Goal: Task Accomplishment & Management: Use online tool/utility

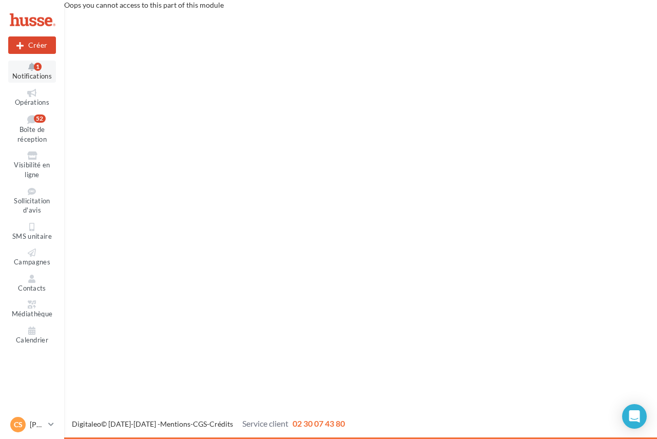
click at [36, 71] on button "Notifications 1" at bounding box center [32, 72] width 48 height 22
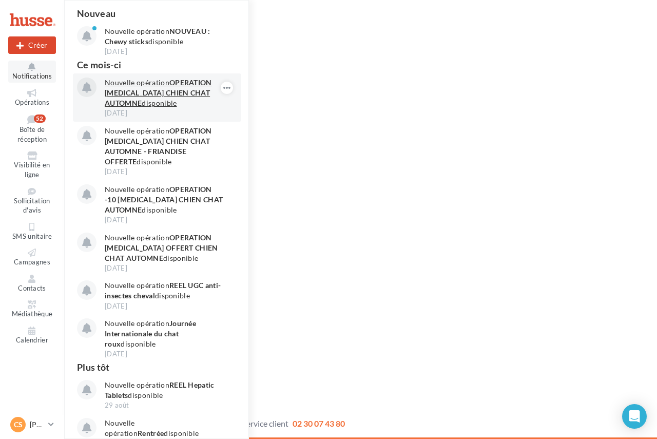
click at [141, 86] on p "Nouvelle opération OPERATION VERMIFUGE CHIEN CHAT AUTOMNE disponible" at bounding box center [164, 93] width 119 height 31
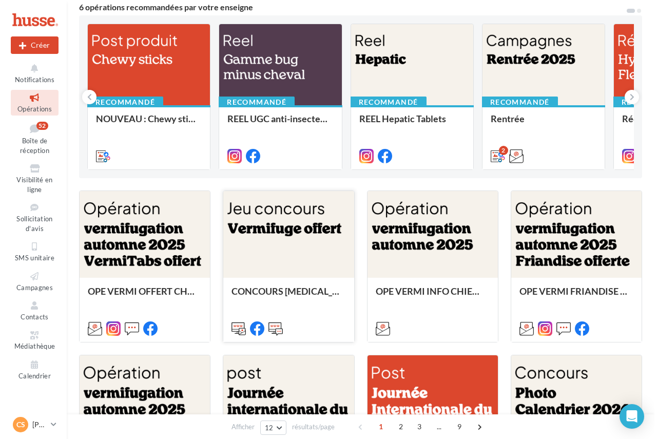
scroll to position [103, 0]
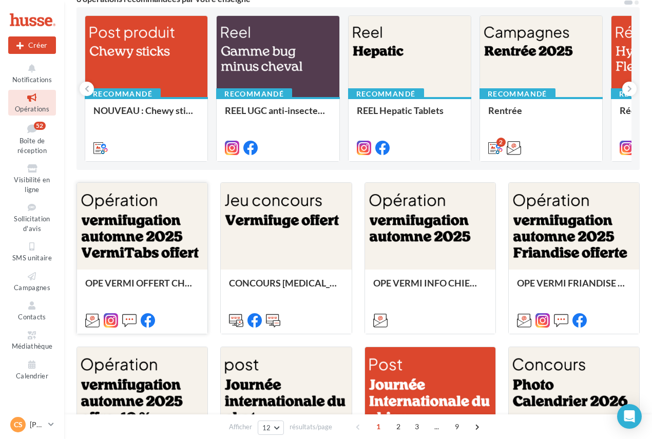
click at [138, 222] on div at bounding box center [142, 227] width 130 height 88
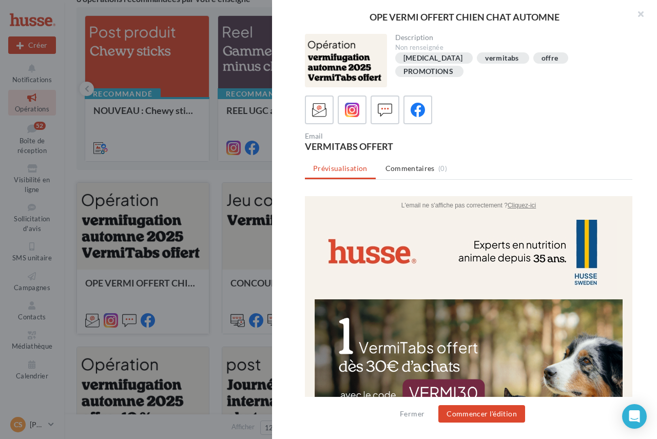
scroll to position [0, 0]
click at [350, 112] on icon at bounding box center [352, 110] width 15 height 15
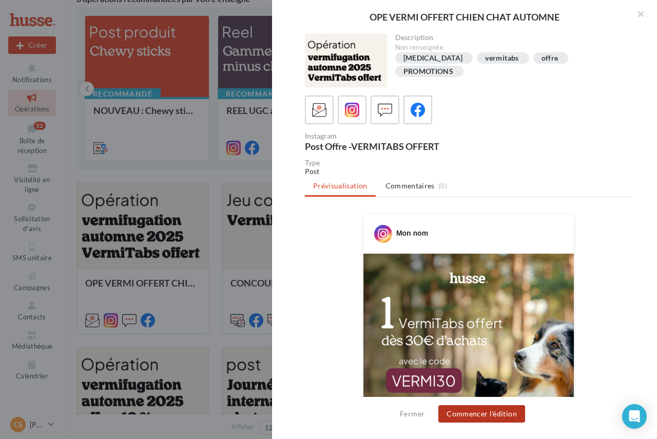
click at [512, 411] on button "Commencer l'édition" at bounding box center [481, 413] width 87 height 17
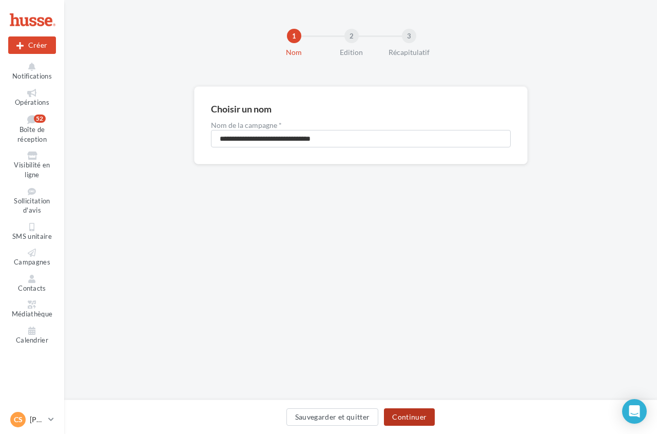
click at [429, 419] on button "Continuer" at bounding box center [409, 416] width 51 height 17
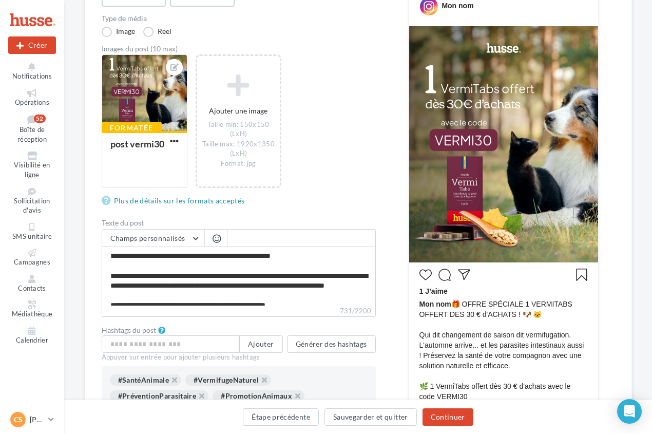
scroll to position [154, 0]
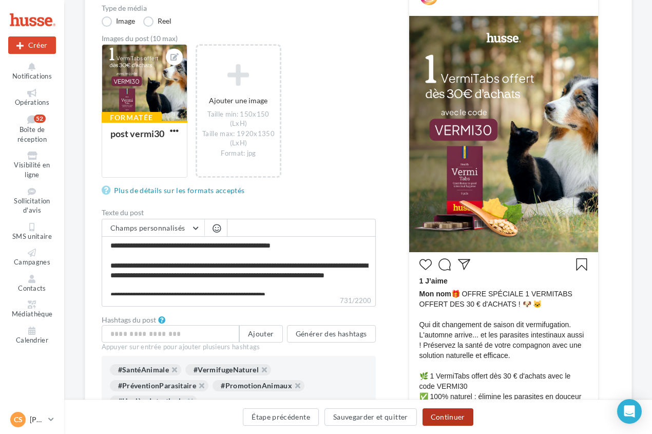
click at [440, 413] on button "Continuer" at bounding box center [448, 416] width 51 height 17
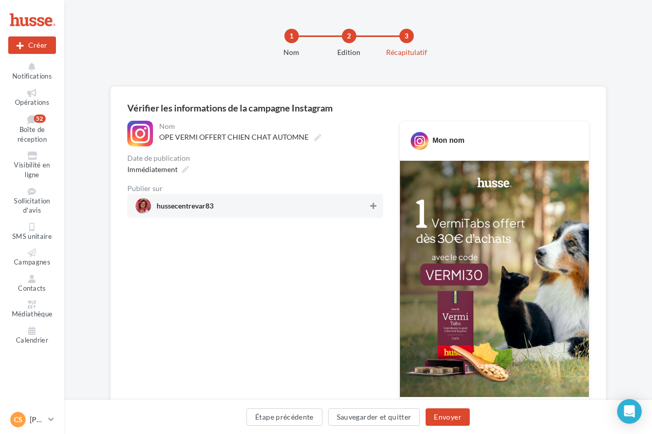
click at [374, 207] on icon at bounding box center [373, 205] width 6 height 7
click at [457, 419] on button "Envoyer" at bounding box center [448, 416] width 44 height 17
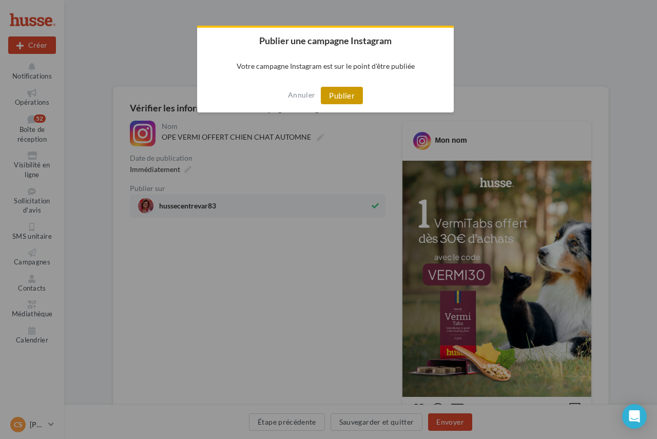
click at [347, 97] on button "Publier" at bounding box center [342, 95] width 42 height 17
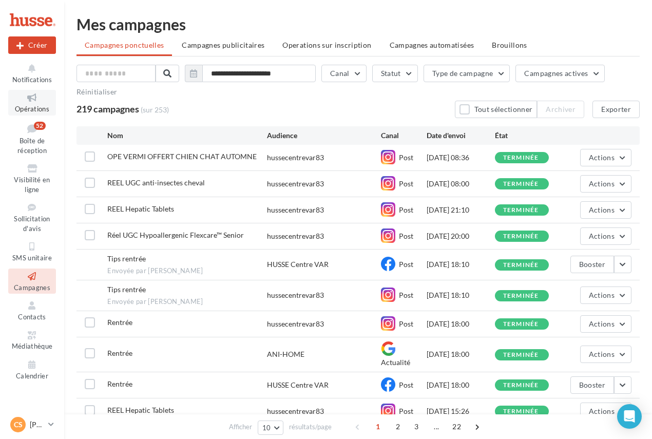
click at [33, 102] on icon at bounding box center [32, 98] width 42 height 12
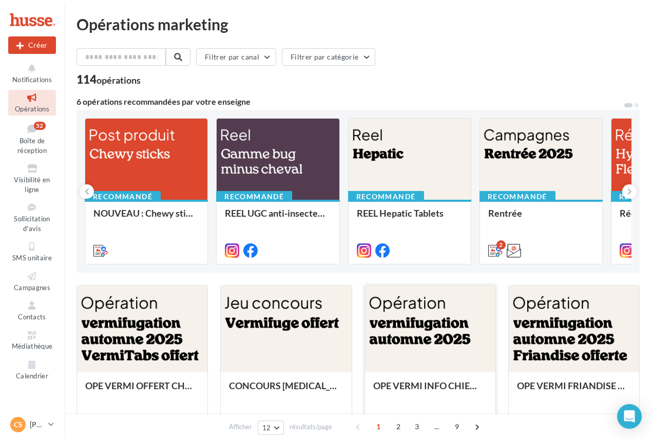
click at [434, 325] on div at bounding box center [430, 329] width 130 height 88
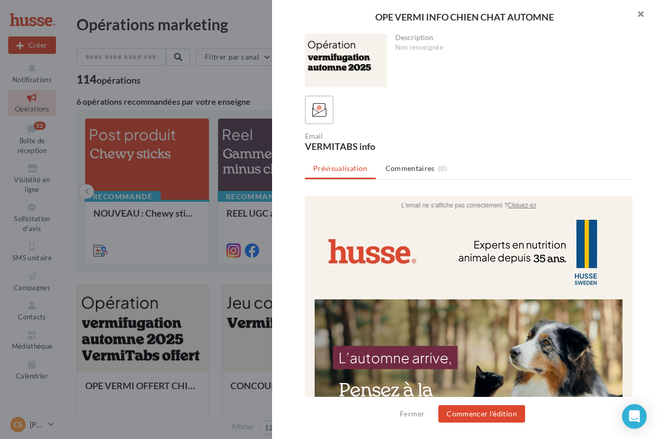
click at [643, 20] on button "button" at bounding box center [636, 15] width 41 height 31
